Goal: Navigation & Orientation: Understand site structure

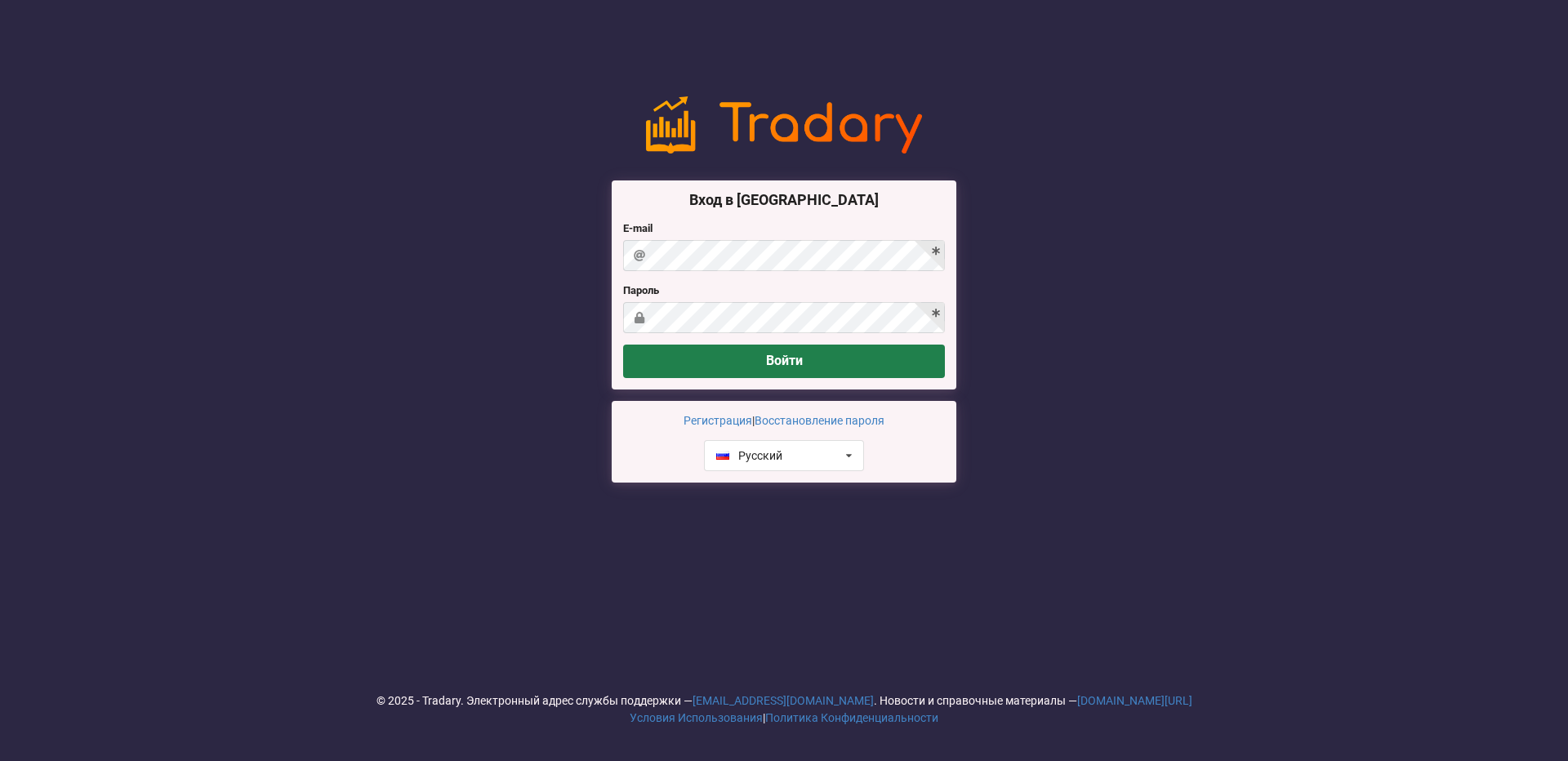
click at [663, 365] on button "Войти" at bounding box center [784, 361] width 322 height 34
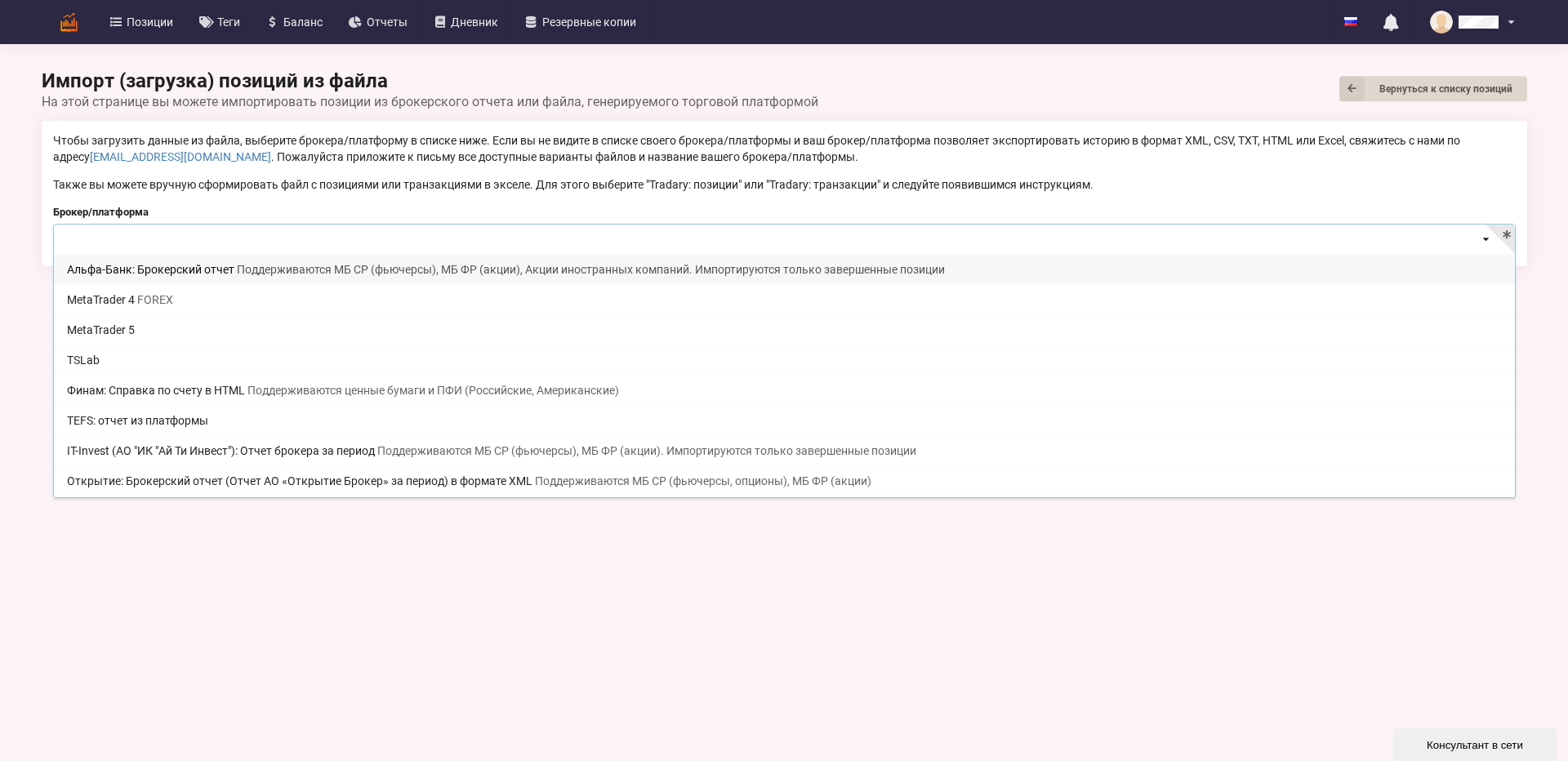
click at [1346, 235] on input at bounding box center [784, 240] width 1461 height 32
click at [288, 626] on body "Позиции Теги [GEOGRAPHIC_DATA] Отчеты Дневник Резервные копии English Русский Н…" at bounding box center [784, 380] width 1568 height 761
click at [215, 246] on input at bounding box center [784, 240] width 1461 height 32
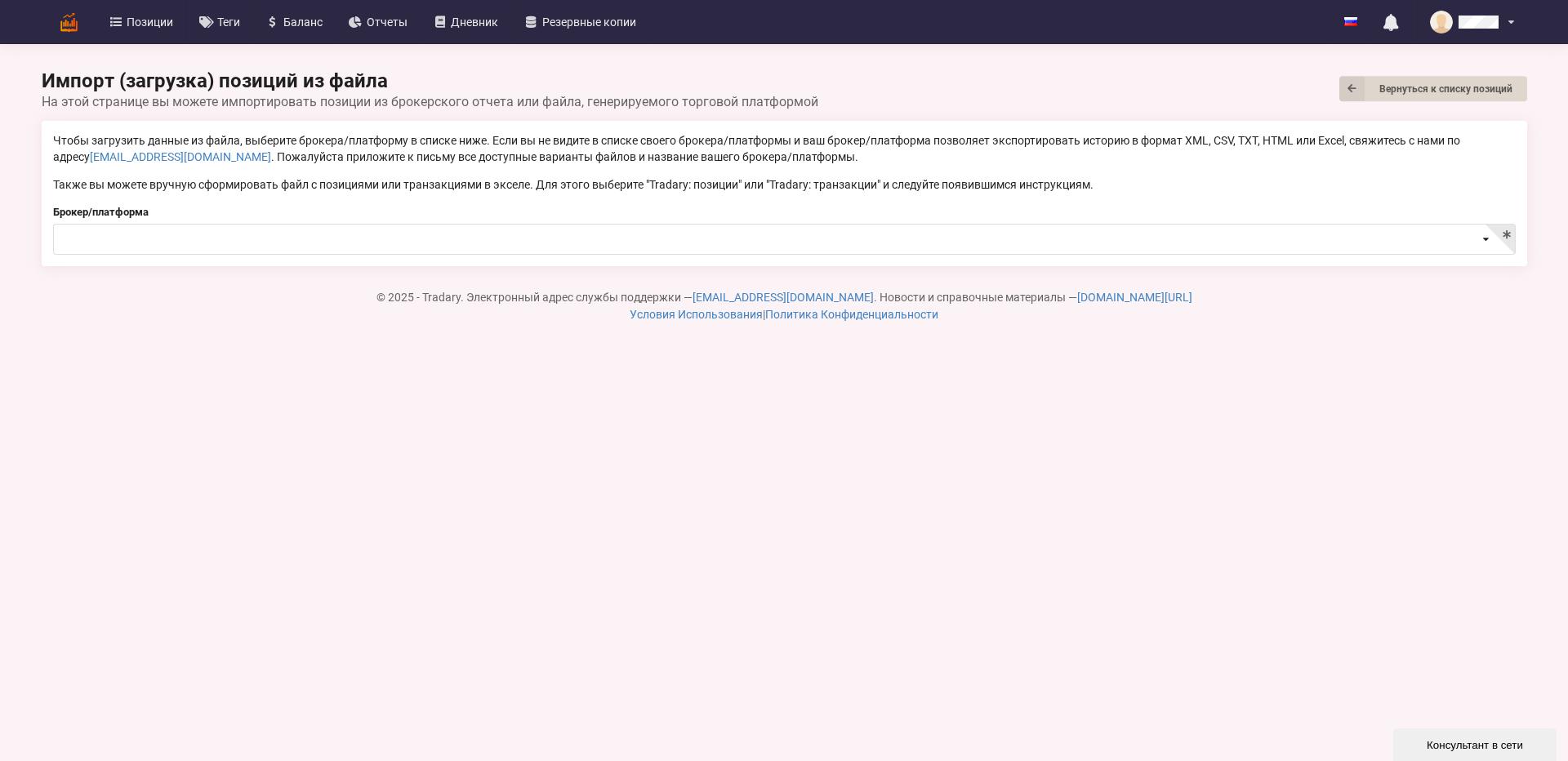
click at [291, 140] on p "Чтобы загрузить данные из файла, выберите брокера/платформу в списке ниже. Если…" at bounding box center [784, 149] width 1463 height 33
click at [168, 23] on span "Позиции" at bounding box center [149, 22] width 46 height 12
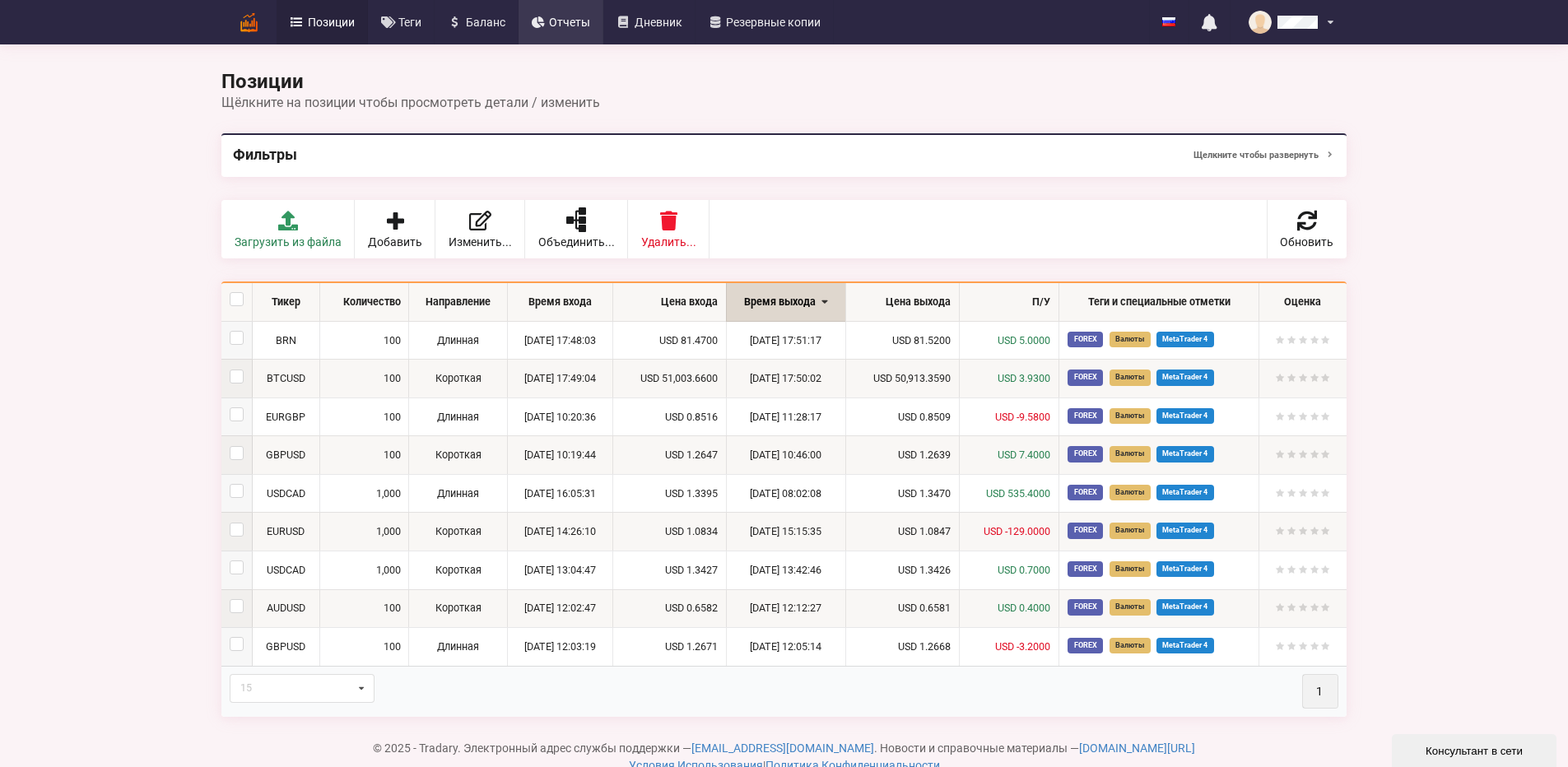
click at [519, 29] on link "Отчеты" at bounding box center [561, 22] width 85 height 45
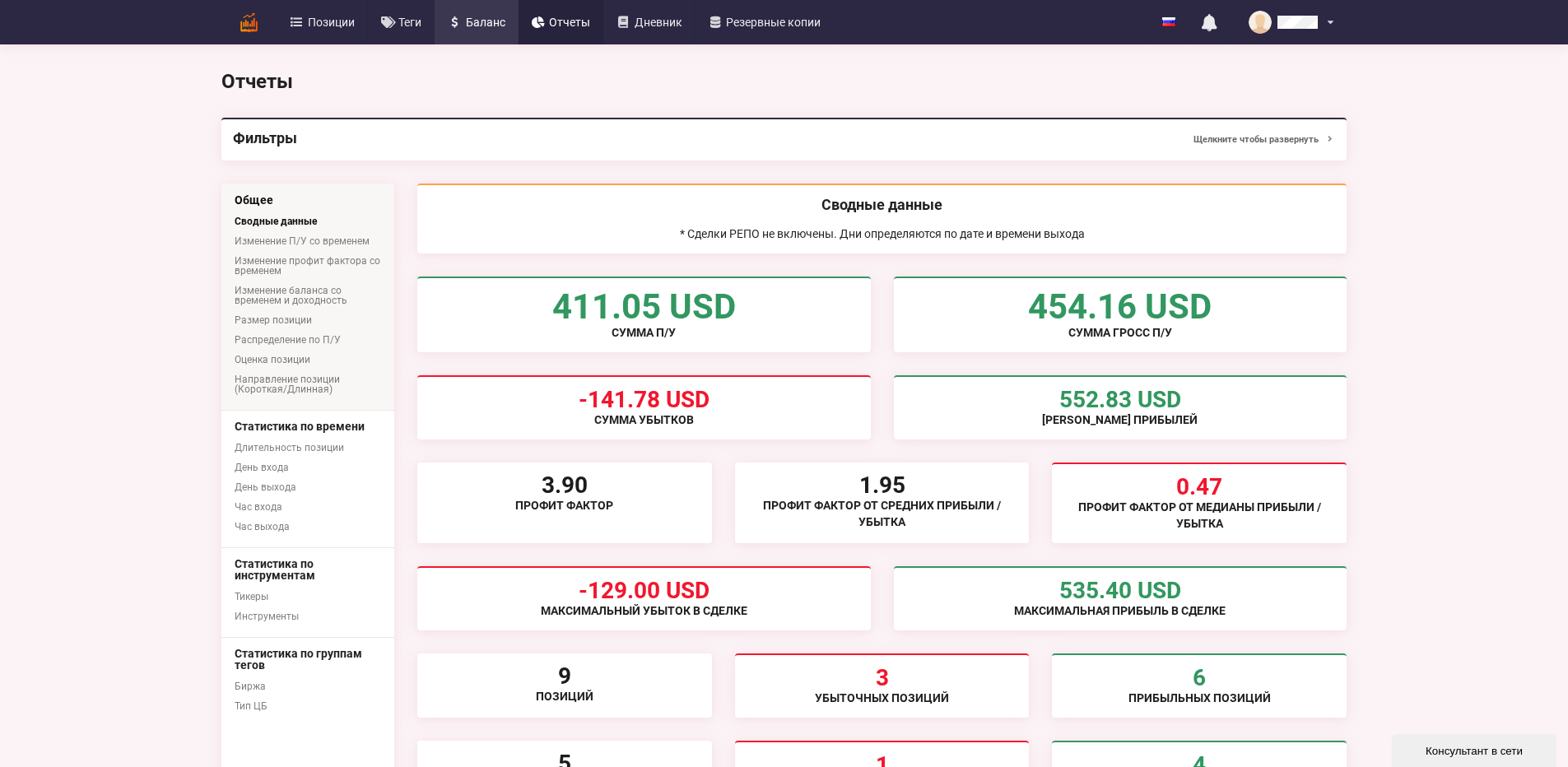
click at [466, 16] on span "Баланс" at bounding box center [485, 22] width 39 height 12
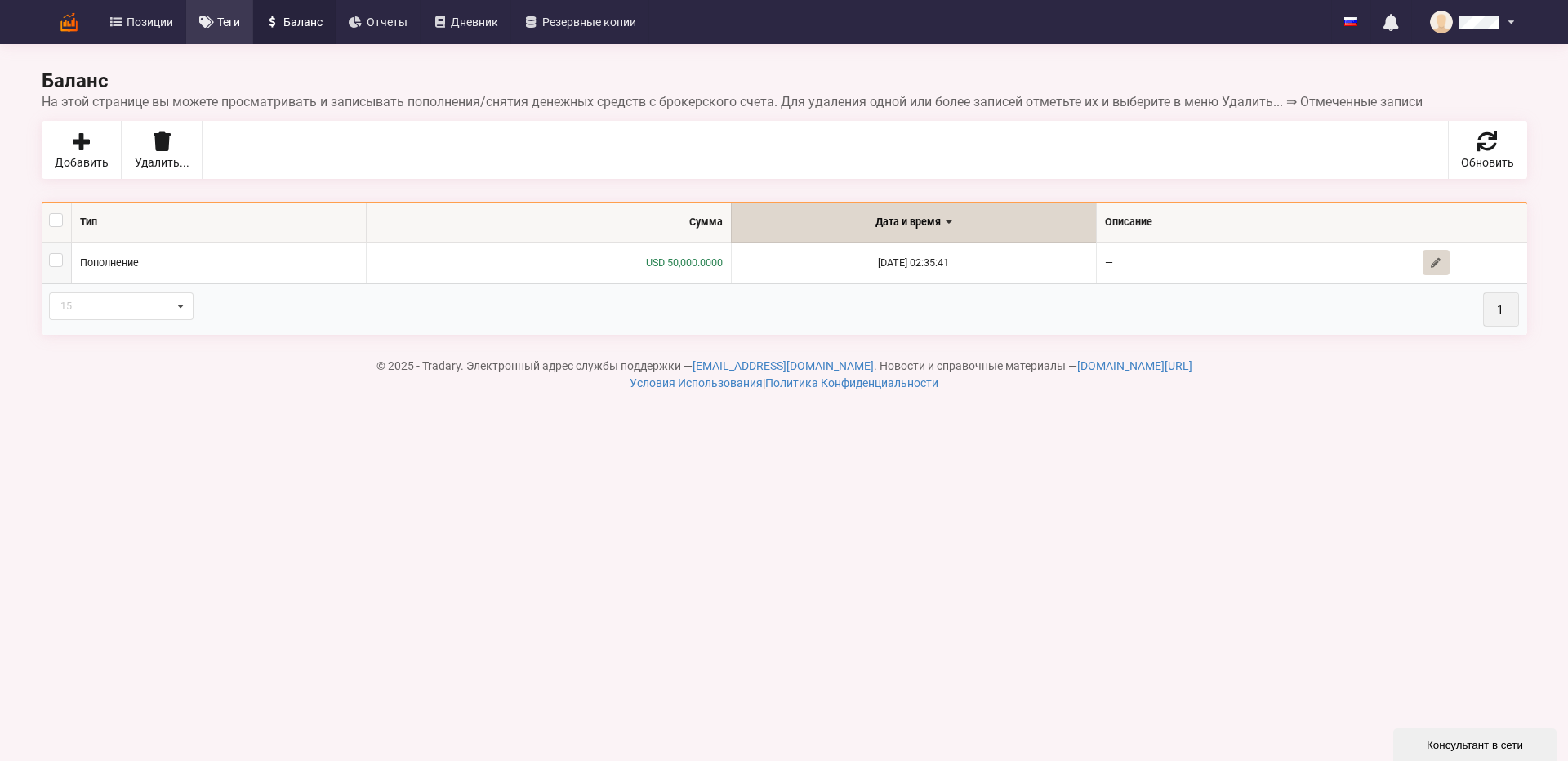
click at [237, 20] on span "Теги" at bounding box center [228, 22] width 23 height 12
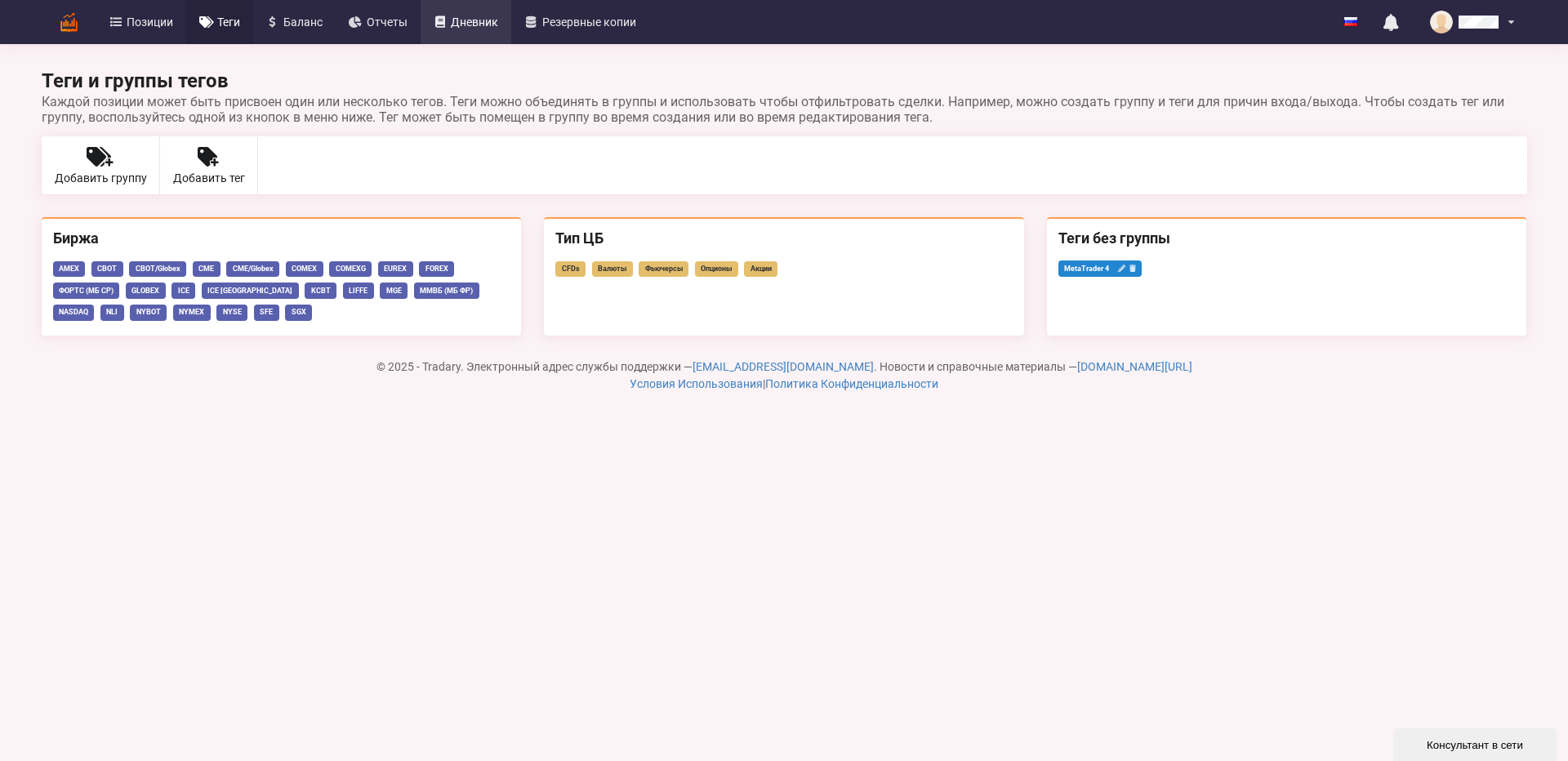
click at [482, 27] on span "Дневник" at bounding box center [474, 22] width 47 height 12
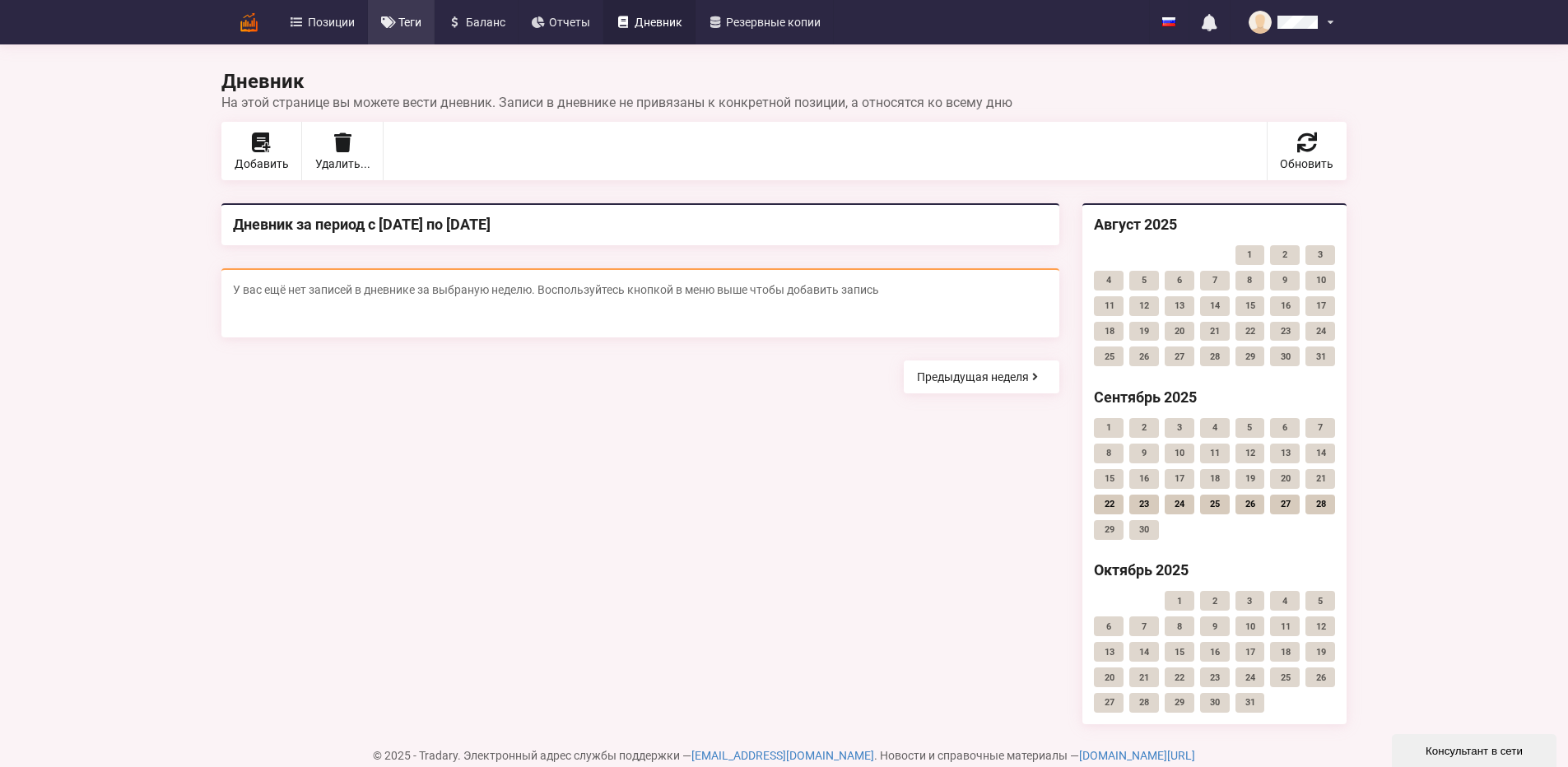
click at [399, 21] on span "Теги" at bounding box center [410, 22] width 23 height 12
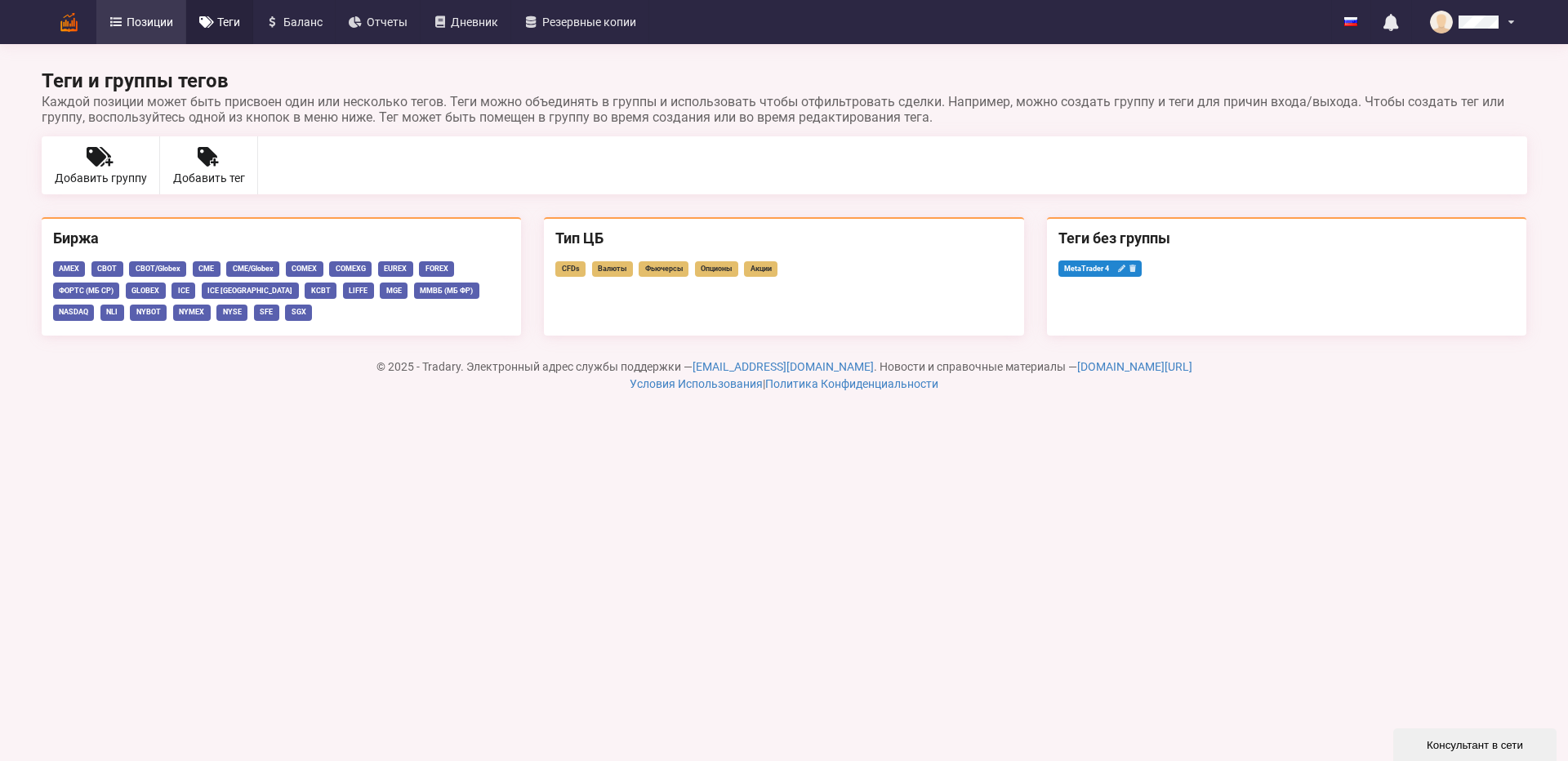
click at [122, 30] on link "Позиции" at bounding box center [142, 22] width 91 height 45
